Goal: Navigation & Orientation: Find specific page/section

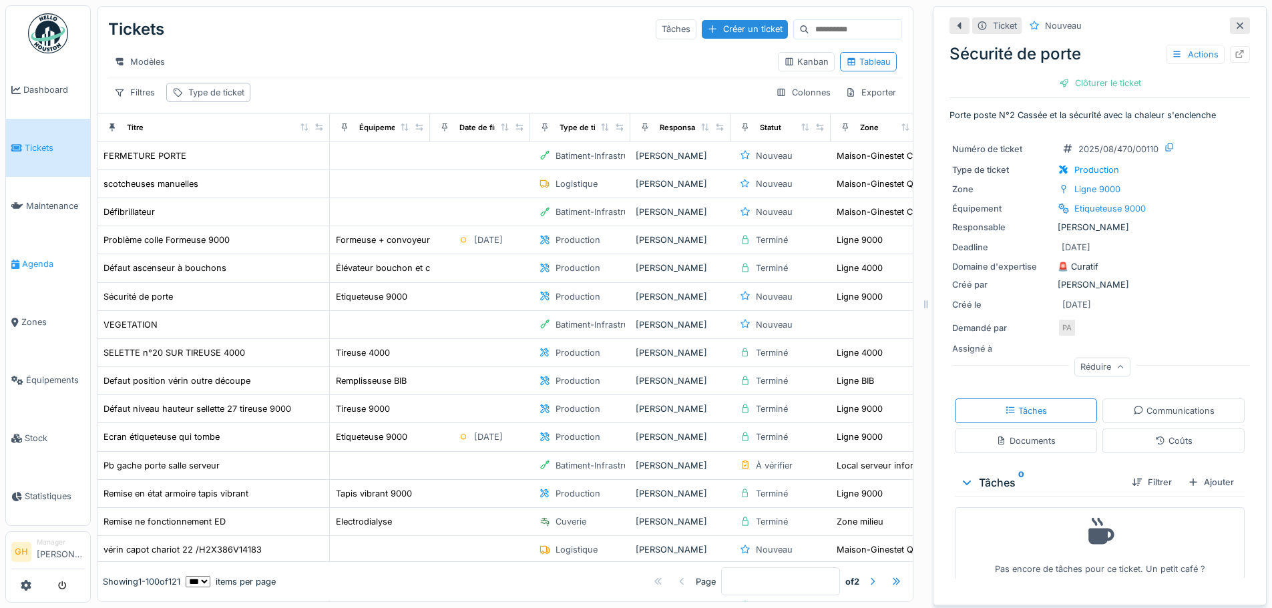
click at [50, 262] on span "Agenda" at bounding box center [53, 264] width 63 height 13
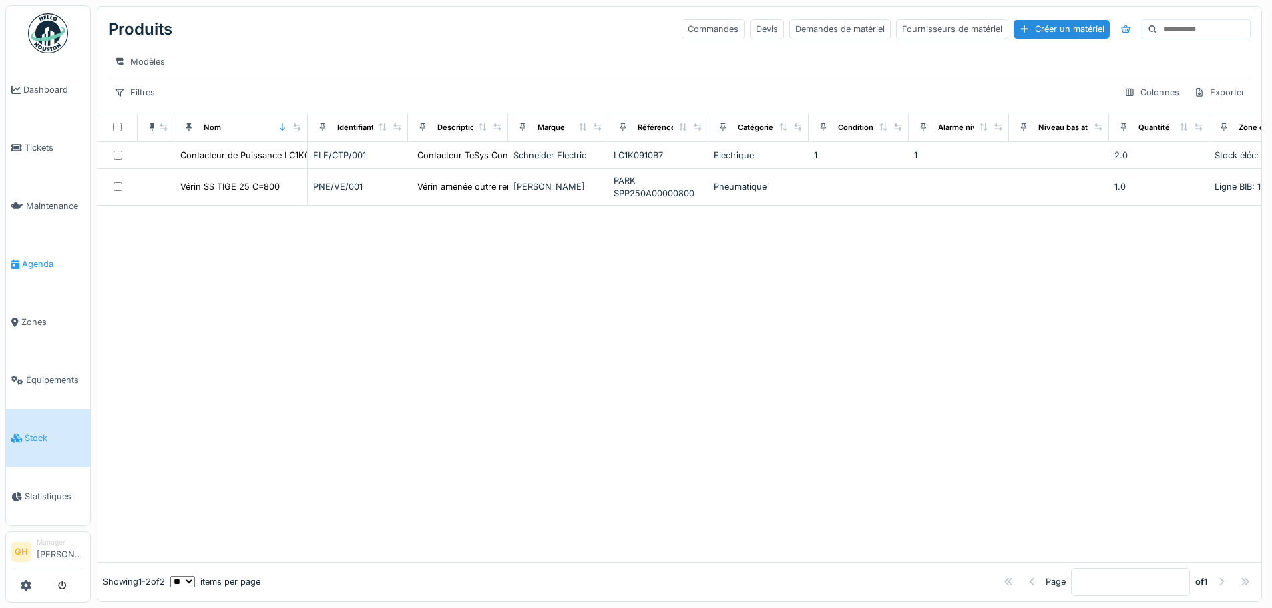
click at [21, 262] on li "Agenda" at bounding box center [47, 264] width 73 height 13
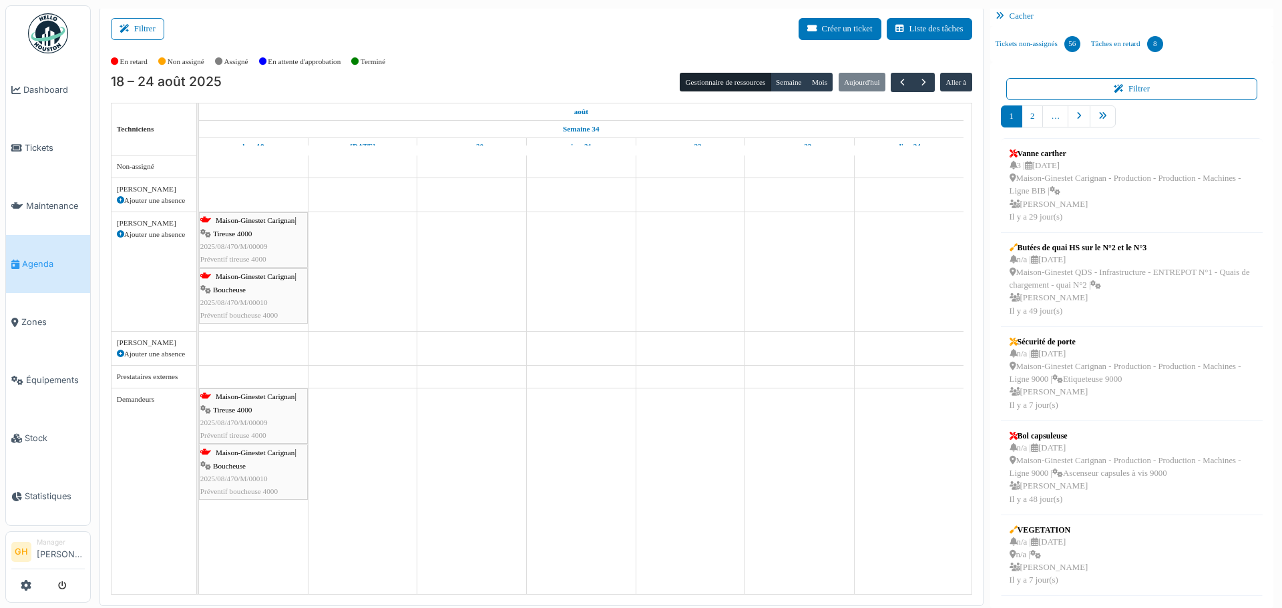
scroll to position [3, 0]
click at [43, 317] on span "Zones" at bounding box center [52, 322] width 63 height 13
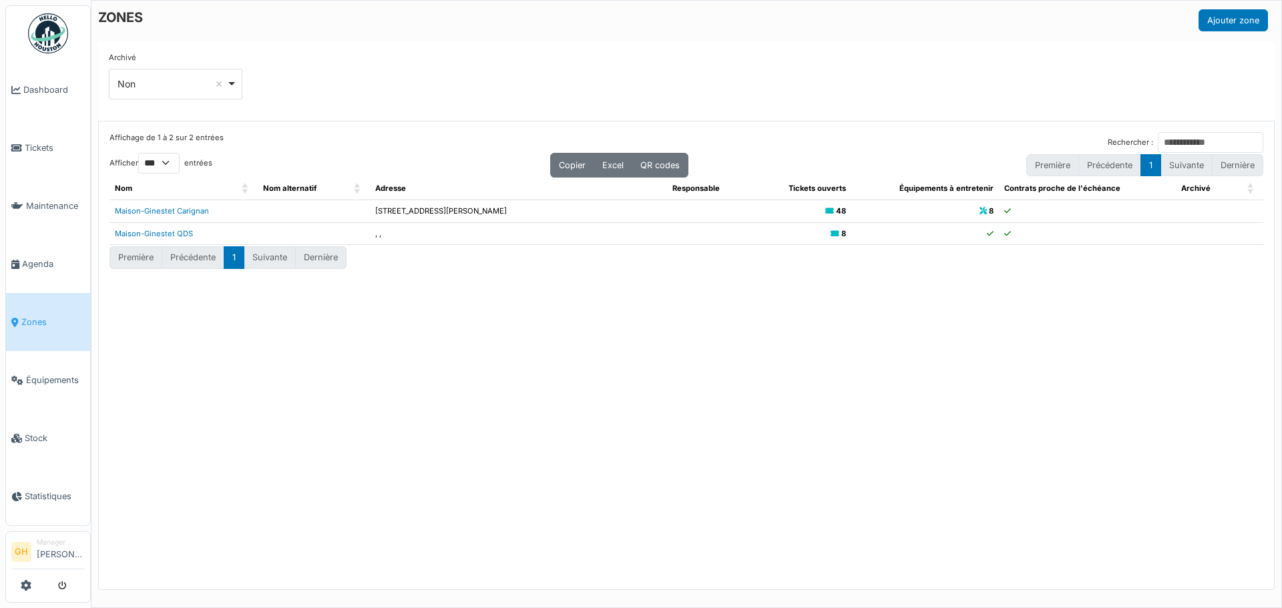
select select "***"
click at [41, 374] on span "Équipements" at bounding box center [55, 380] width 59 height 13
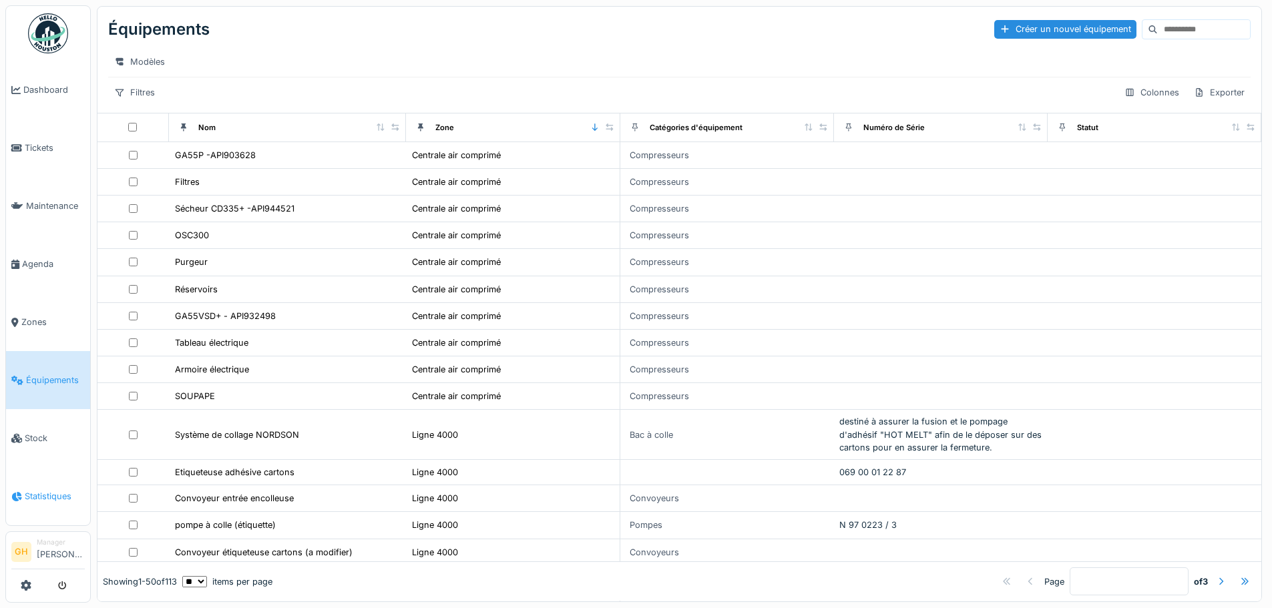
click at [35, 490] on span "Statistiques" at bounding box center [55, 496] width 60 height 13
